Goal: Complete application form: Complete application form

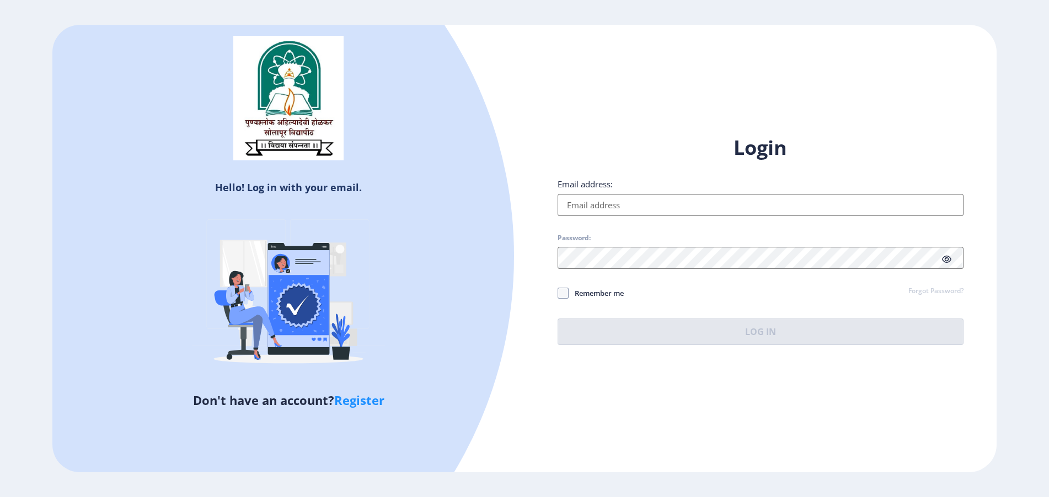
click at [584, 205] on input "Email address:" at bounding box center [760, 205] width 406 height 22
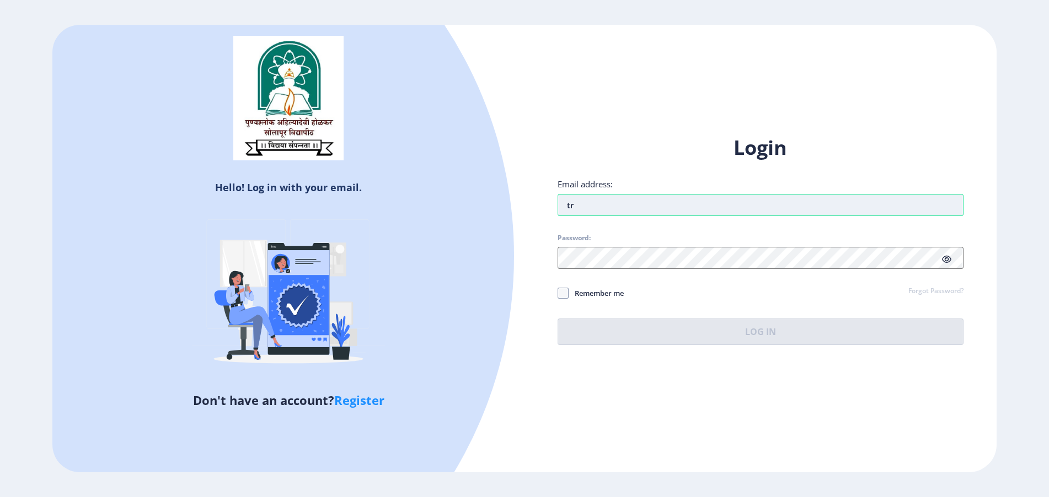
type input "t"
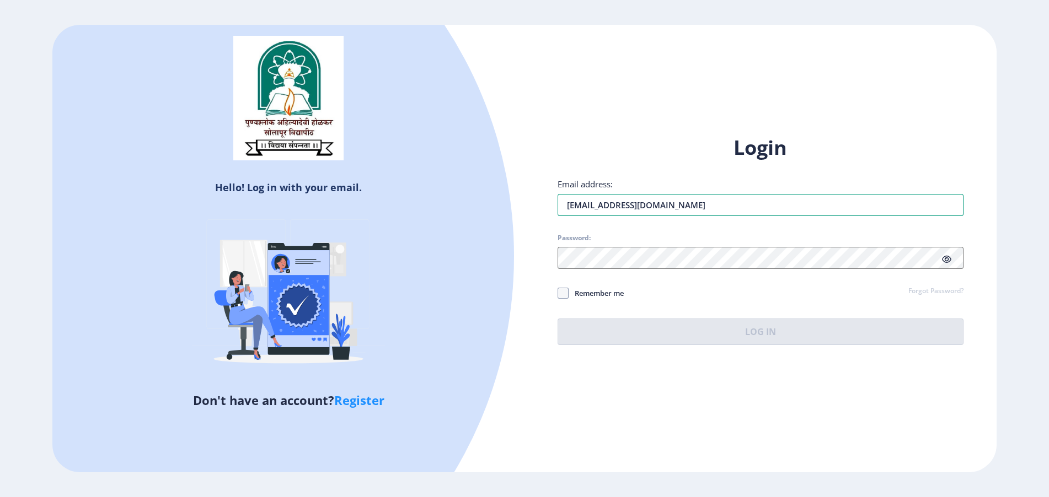
type input "[EMAIL_ADDRESS][DOMAIN_NAME]"
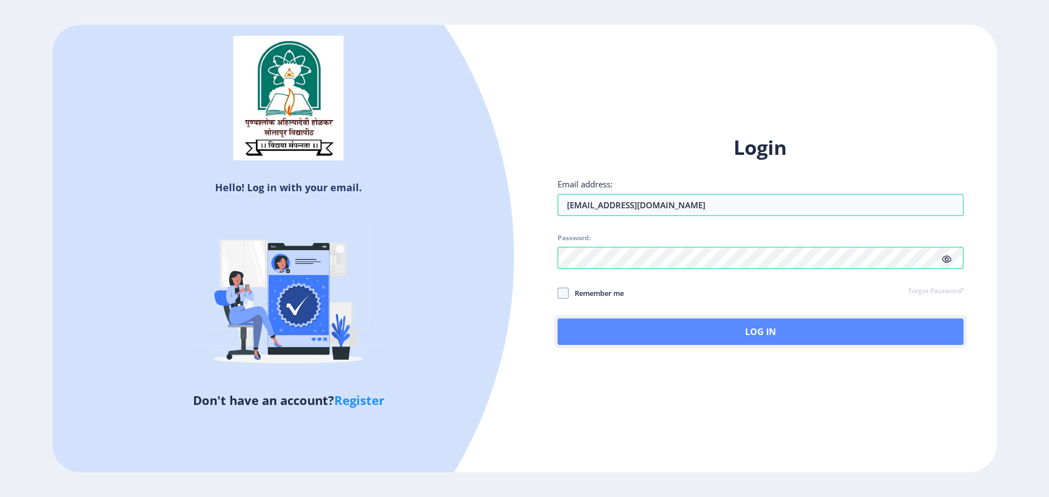
click at [578, 341] on button "Log In" at bounding box center [760, 332] width 406 height 26
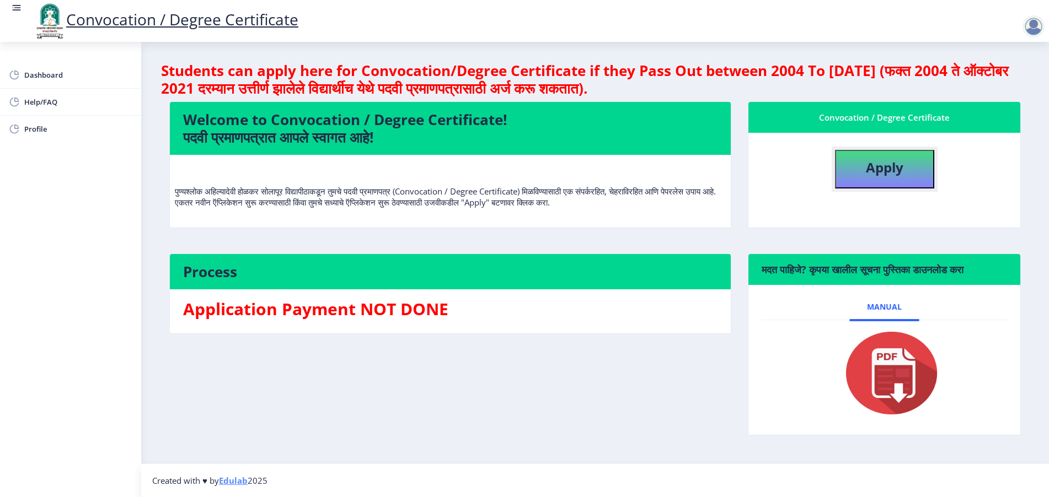
click at [856, 165] on button "Apply" at bounding box center [884, 169] width 99 height 39
select select
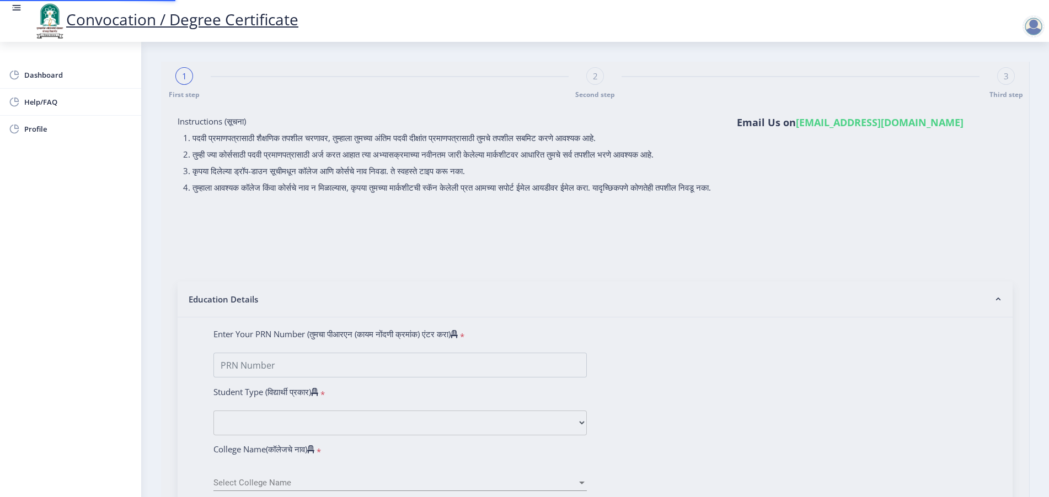
type input "[PERSON_NAME]"
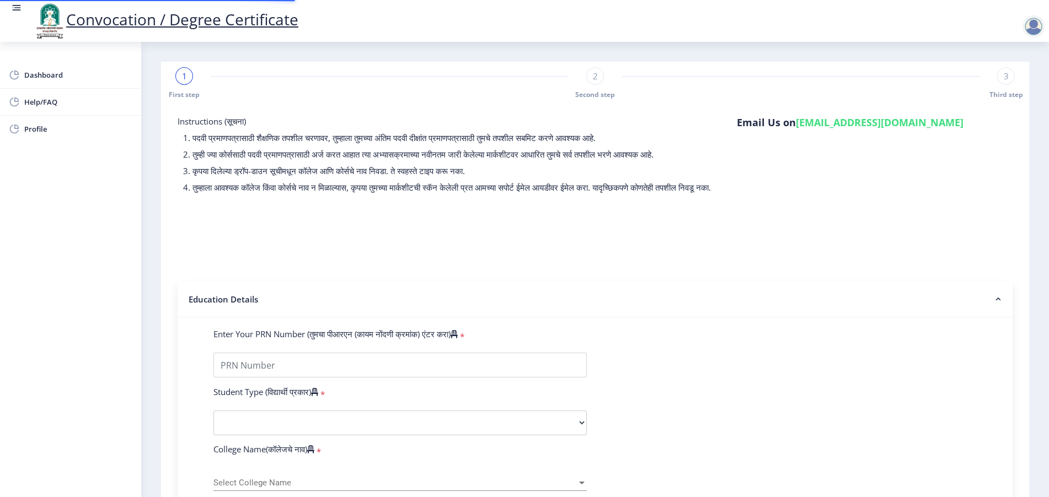
select select "Regular"
select select "2025"
select select "PASS CLASS"
type input "2022203307"
type input "[PERSON_NAME]"
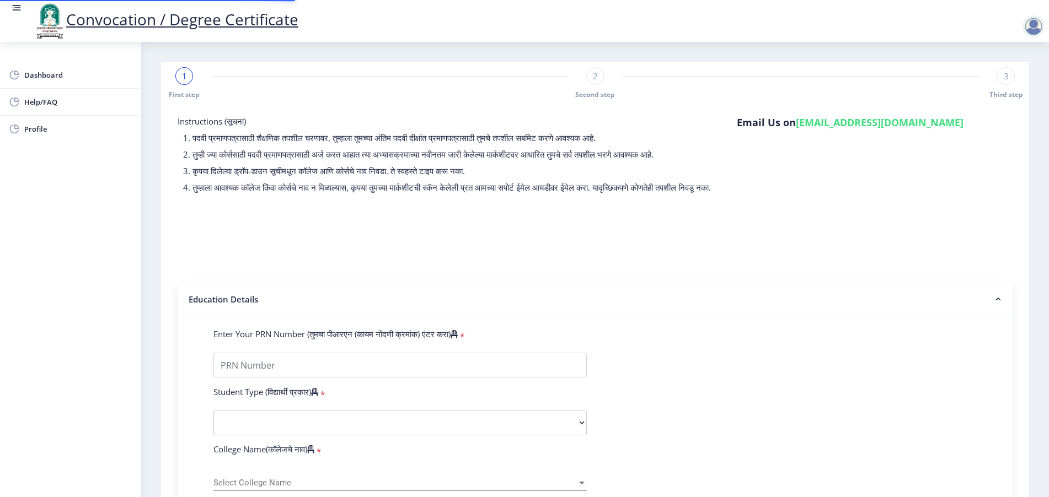
type input "[DEMOGRAPHIC_DATA]"
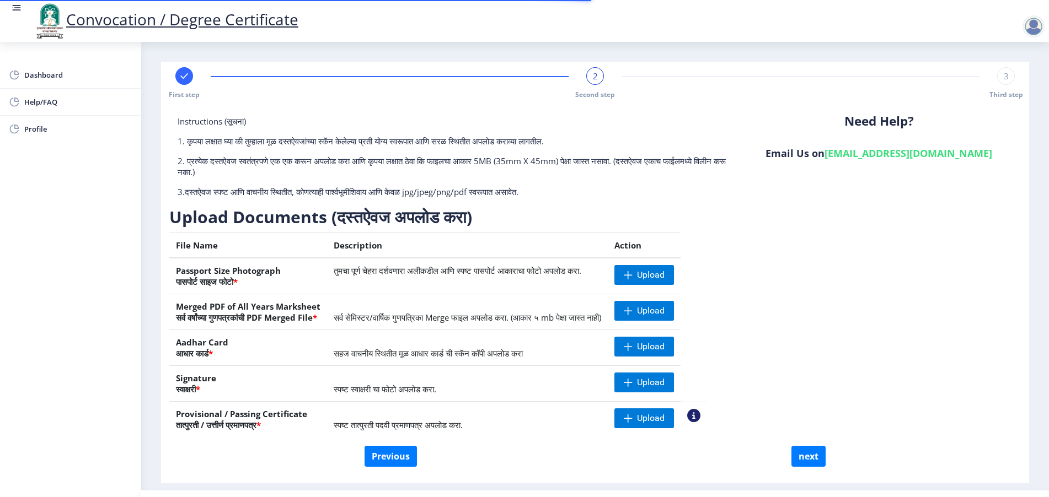
click at [190, 82] on div at bounding box center [184, 76] width 18 height 18
select select "Regular"
select select "English"
select select "April"
select select "PASS CLASS"
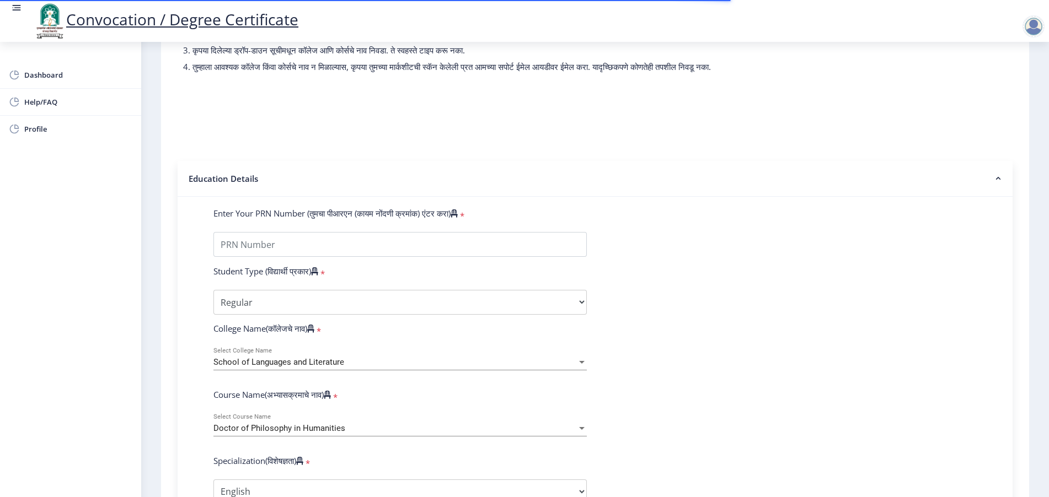
scroll to position [207, 0]
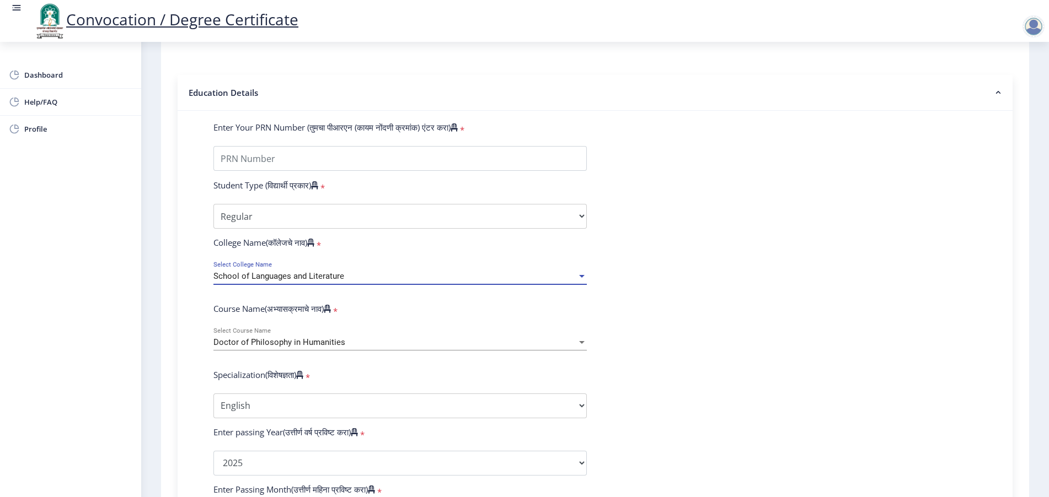
click at [319, 281] on span "School of Languages and Literature" at bounding box center [278, 276] width 131 height 10
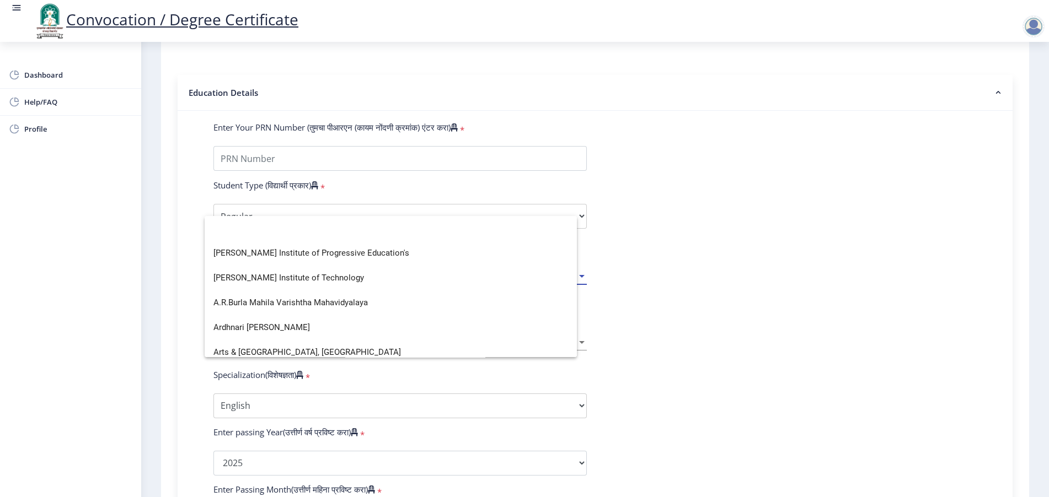
scroll to position [0, 0]
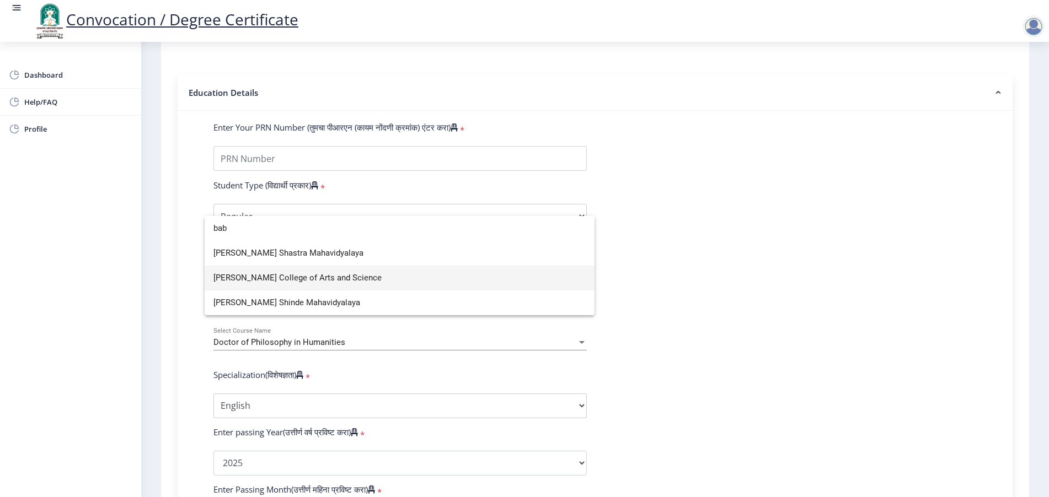
type input "bab"
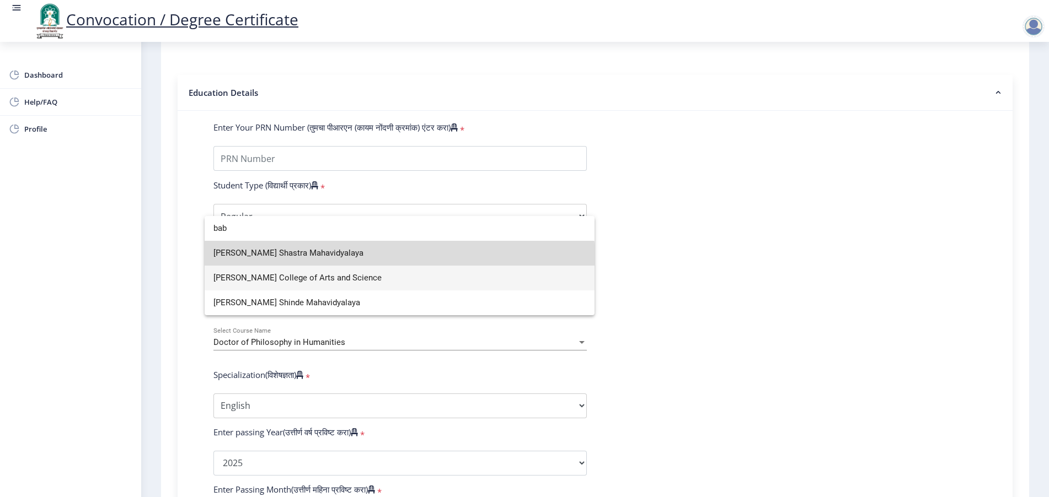
click at [384, 260] on span "[PERSON_NAME] Shastra Mahavidyalaya" at bounding box center [399, 253] width 372 height 25
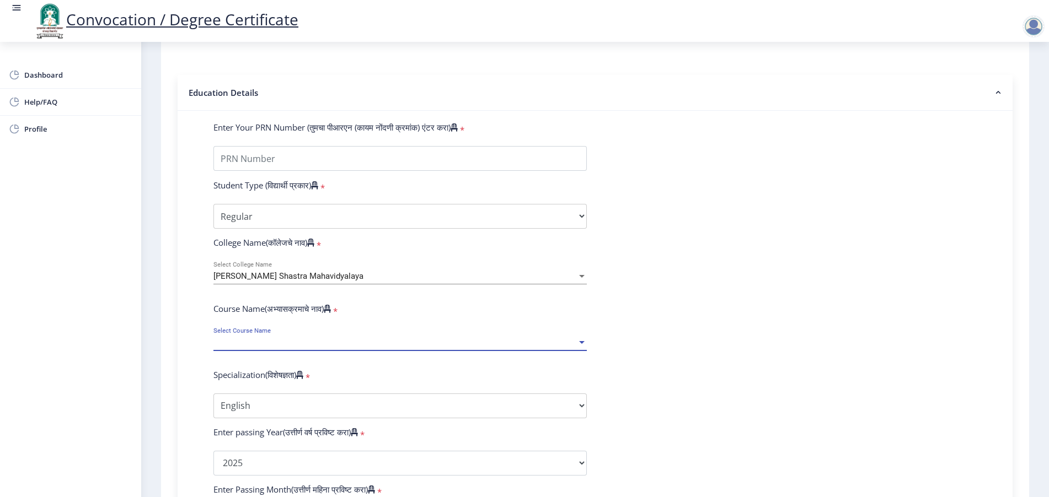
click at [262, 347] on span "Select Course Name" at bounding box center [394, 342] width 363 height 9
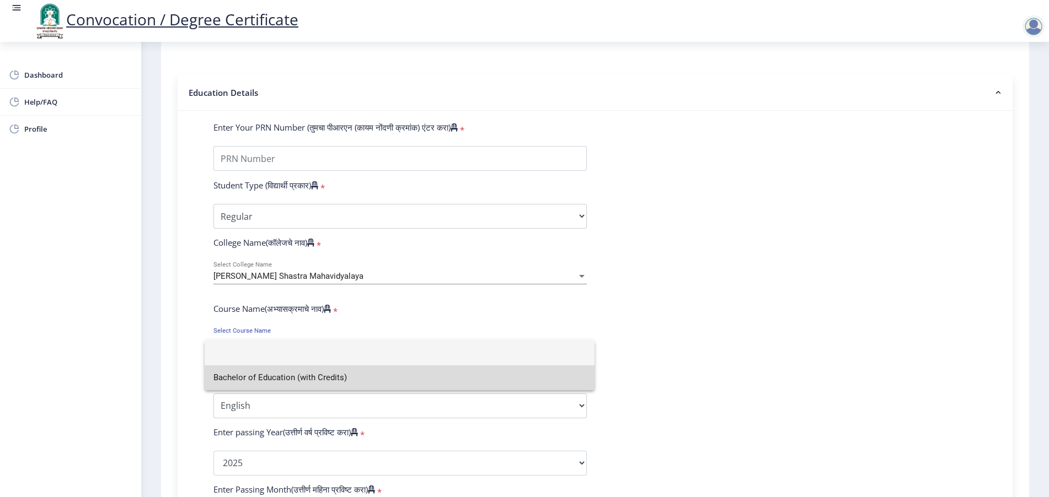
click at [270, 368] on span "Bachelor of Education (with Credits)" at bounding box center [399, 378] width 372 height 25
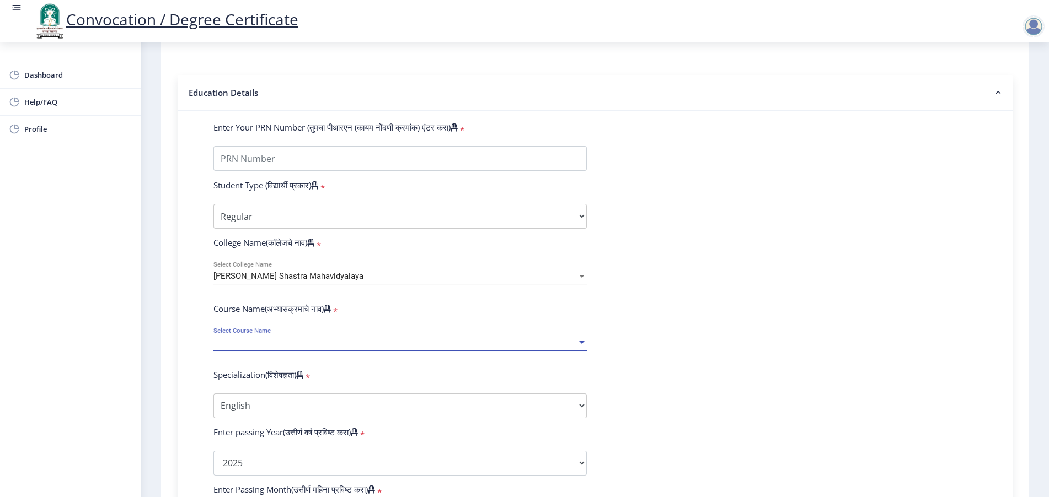
select select "April"
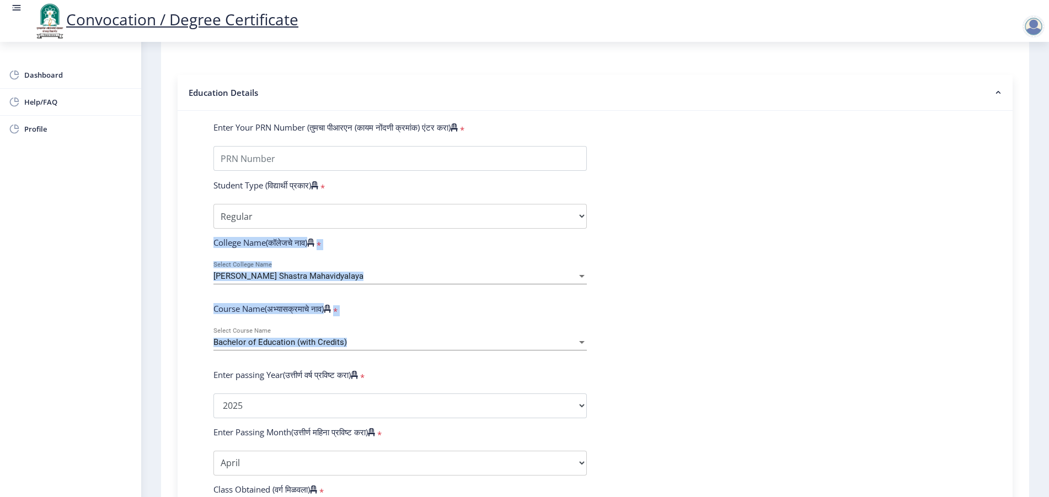
drag, startPoint x: 200, startPoint y: 247, endPoint x: 353, endPoint y: 347, distance: 183.2
click at [353, 347] on div "Enter Your PRN Number (तुमचा पीआरएन (कायम नोंदणी क्रमांक) एंटर करा) * Student T…" at bounding box center [595, 414] width 796 height 584
copy form "College Name(कॉलेजचे नाव) * [PERSON_NAME] Select College Name Course Name(अभ्या…"
click at [437, 266] on form "Enter Your PRN Number (तुमचा पीआरएन (कायम नोंदणी क्रमांक) एंटर करा) * Student T…" at bounding box center [595, 414] width 780 height 584
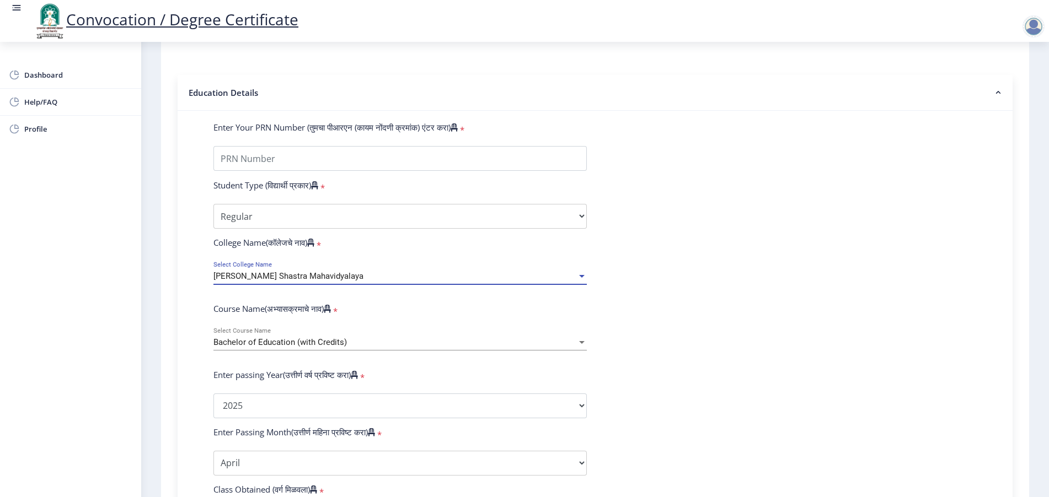
click at [445, 281] on div "[PERSON_NAME] Shastra Mahavidyalaya" at bounding box center [394, 276] width 363 height 9
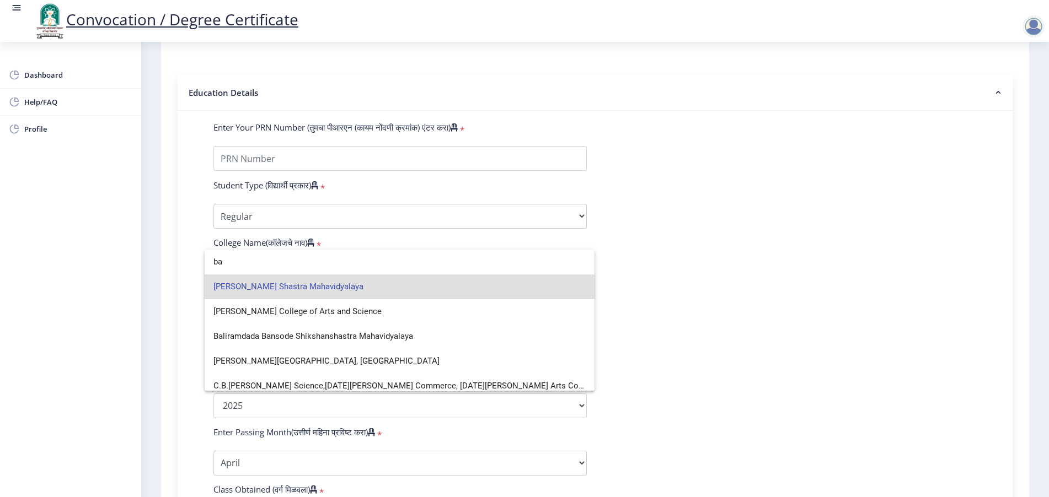
type input "b"
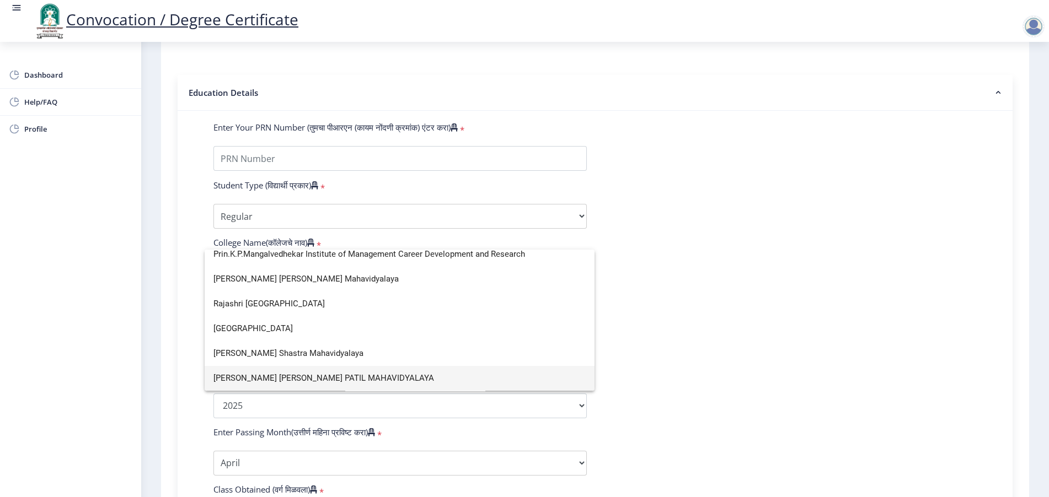
scroll to position [6, 0]
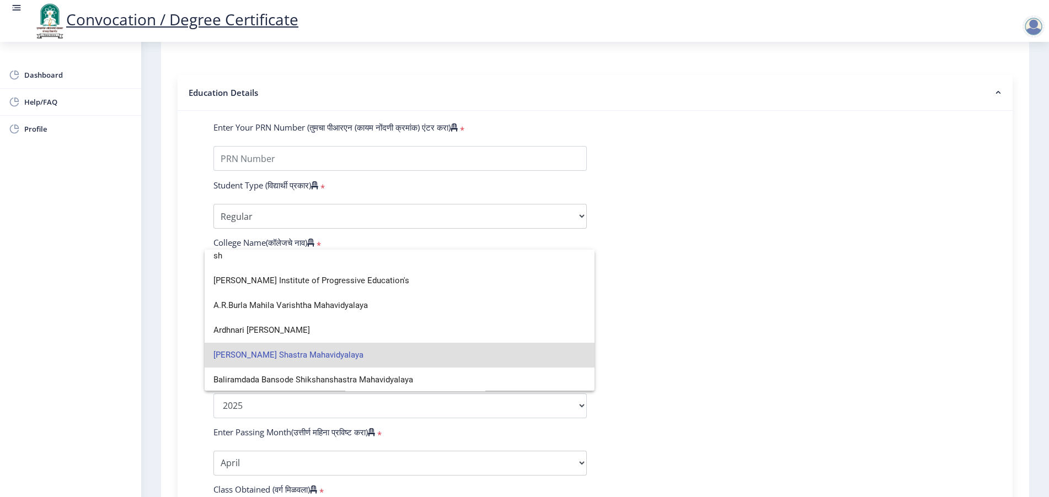
type input "s"
type input "S"
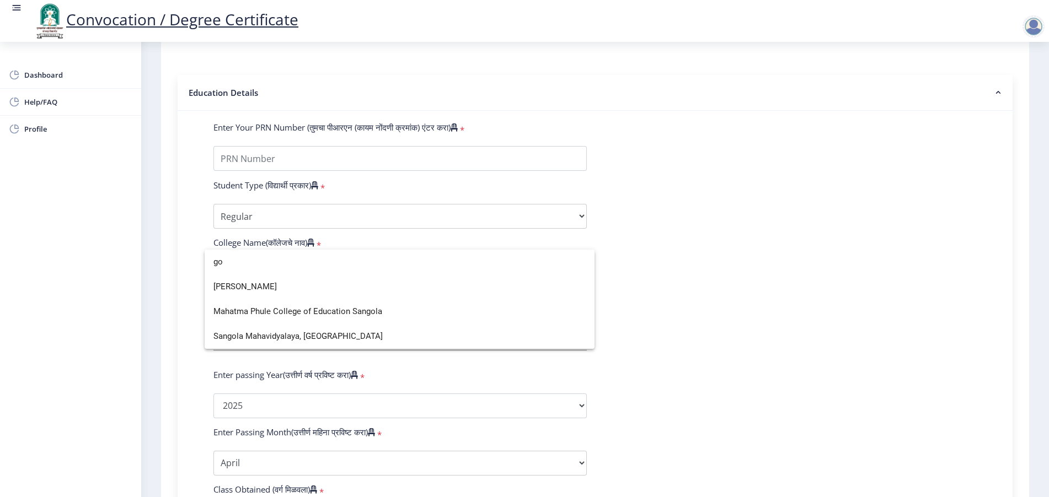
scroll to position [0, 0]
type input "g"
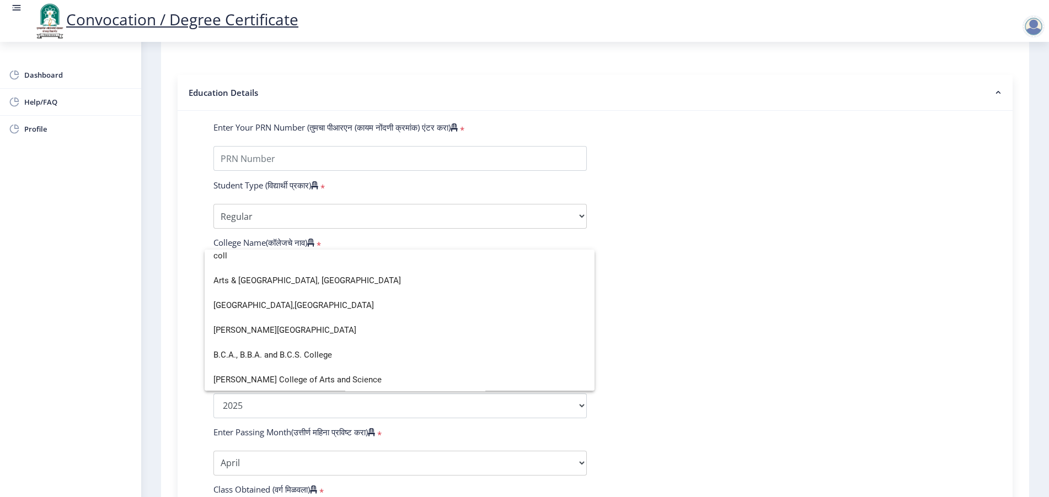
scroll to position [77, 0]
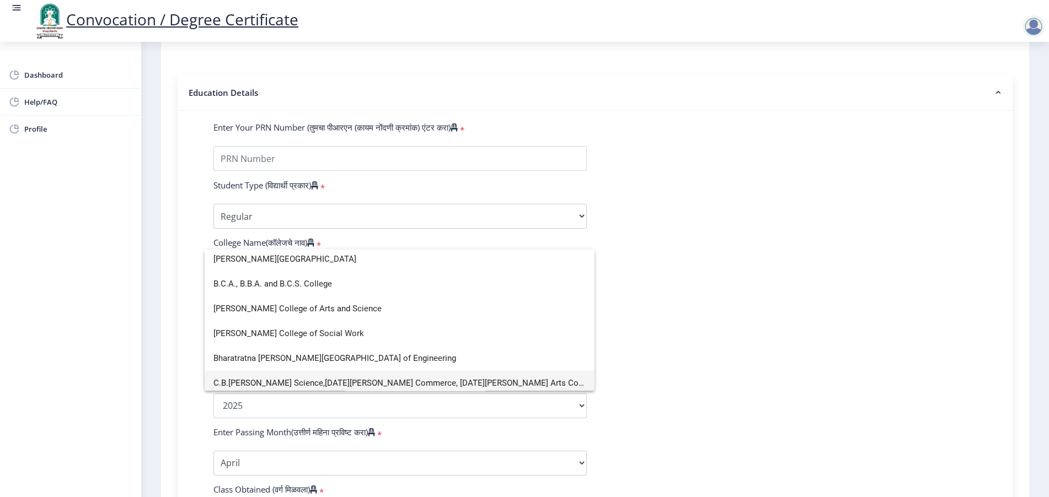
type input "coll"
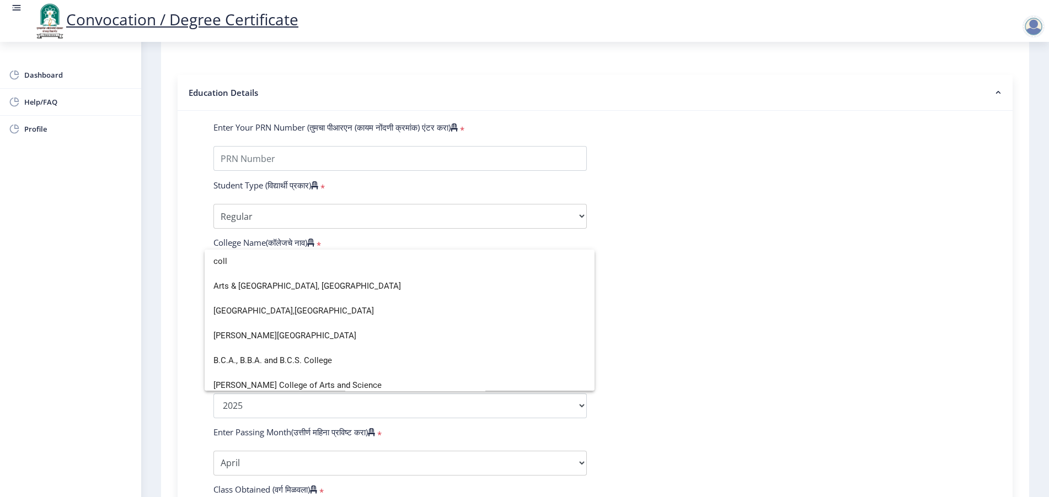
scroll to position [0, 0]
